Goal: Information Seeking & Learning: Learn about a topic

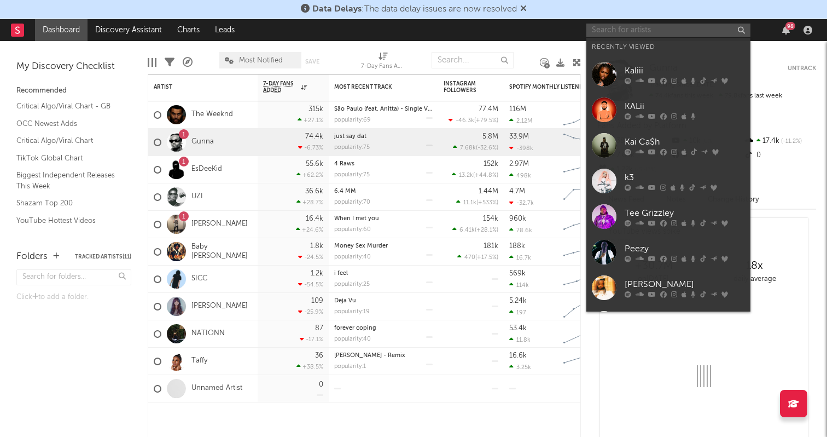
click at [635, 27] on input "text" at bounding box center [668, 31] width 164 height 14
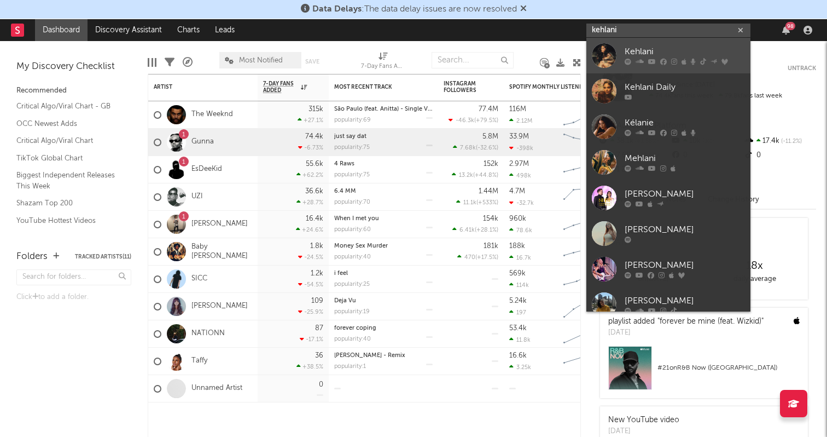
type input "kehlani"
click at [640, 40] on link "Kehlani" at bounding box center [668, 56] width 164 height 36
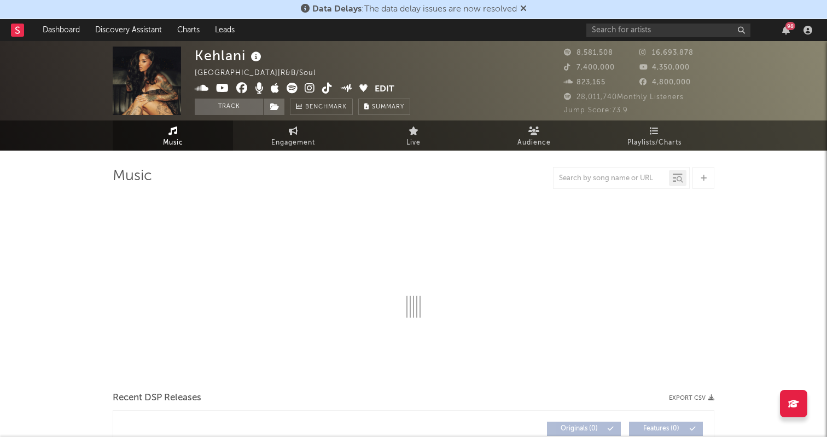
select select "6m"
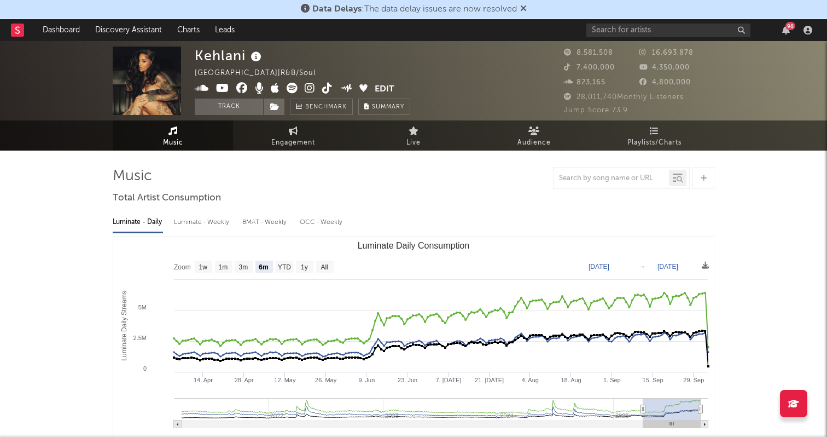
click at [312, 90] on icon at bounding box center [310, 88] width 10 height 11
click at [310, 83] on icon at bounding box center [310, 88] width 10 height 11
click at [328, 88] on icon at bounding box center [327, 88] width 10 height 11
click at [220, 88] on icon at bounding box center [222, 88] width 13 height 11
click at [648, 29] on input "text" at bounding box center [668, 31] width 164 height 14
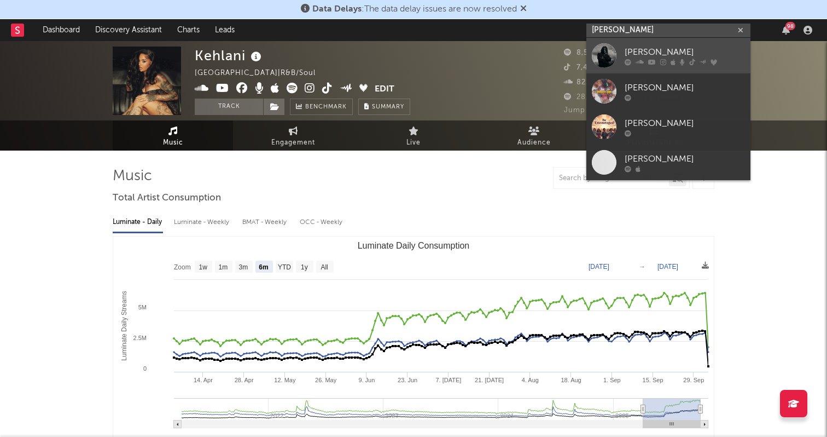
type input "[PERSON_NAME]"
click at [661, 54] on div "[PERSON_NAME]" at bounding box center [685, 51] width 120 height 13
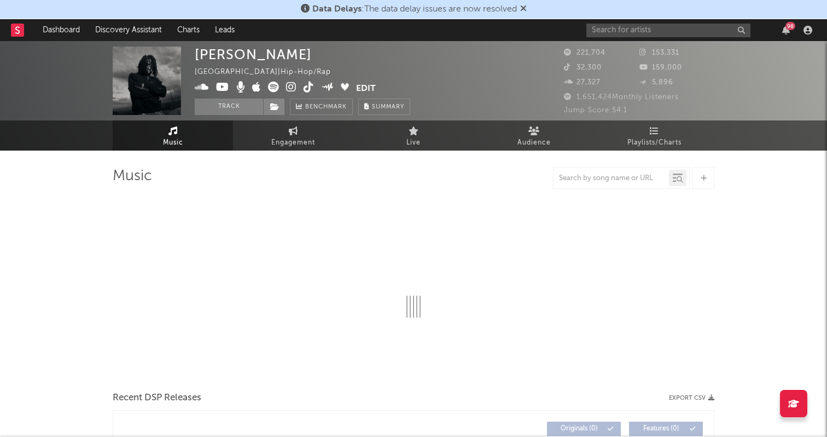
select select "6m"
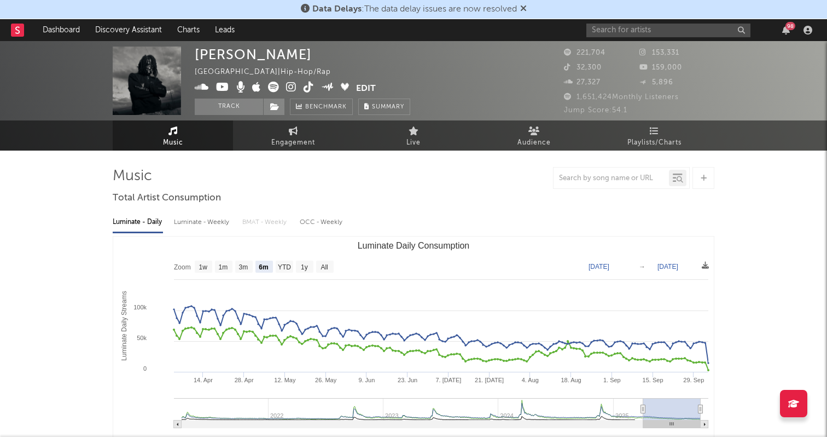
click at [291, 86] on icon at bounding box center [291, 87] width 10 height 11
click at [312, 85] on icon at bounding box center [309, 87] width 10 height 11
click at [217, 87] on icon at bounding box center [222, 87] width 13 height 11
click at [636, 32] on input "text" at bounding box center [668, 31] width 164 height 14
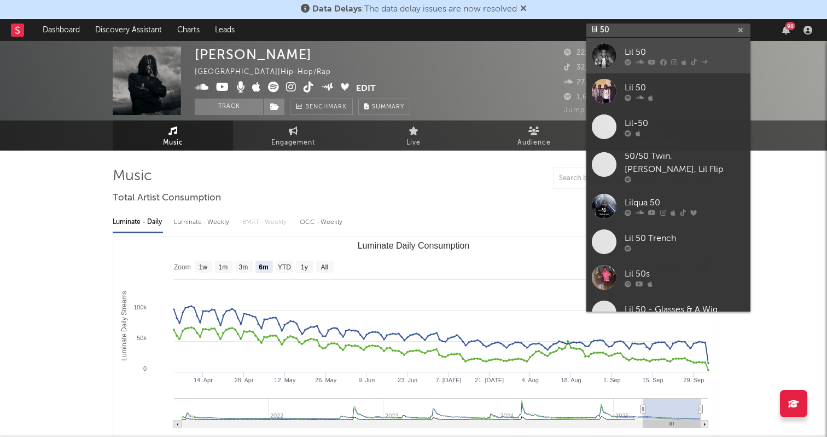
type input "lil 50"
click at [630, 49] on div "Lil 50" at bounding box center [685, 51] width 120 height 13
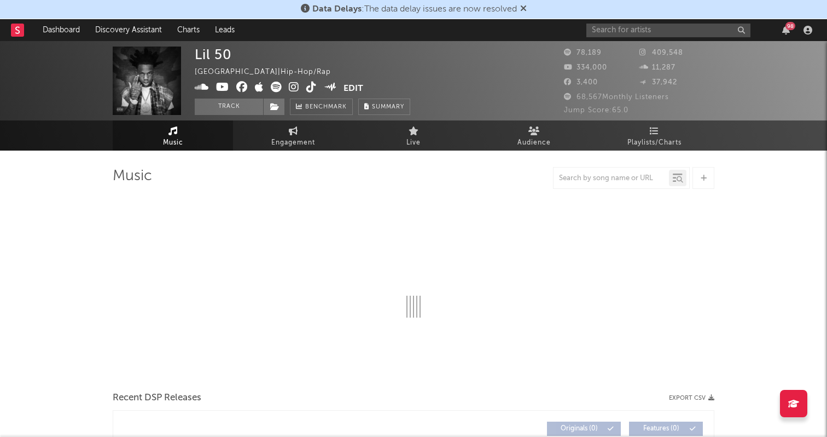
select select "6m"
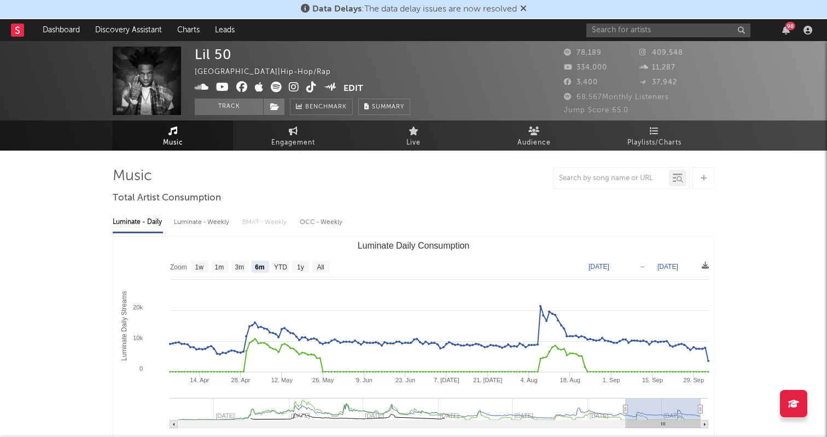
click at [293, 85] on icon at bounding box center [294, 87] width 10 height 11
click at [312, 90] on icon at bounding box center [311, 87] width 10 height 11
click at [222, 86] on icon at bounding box center [222, 87] width 13 height 11
